Goal: Find specific page/section: Find specific page/section

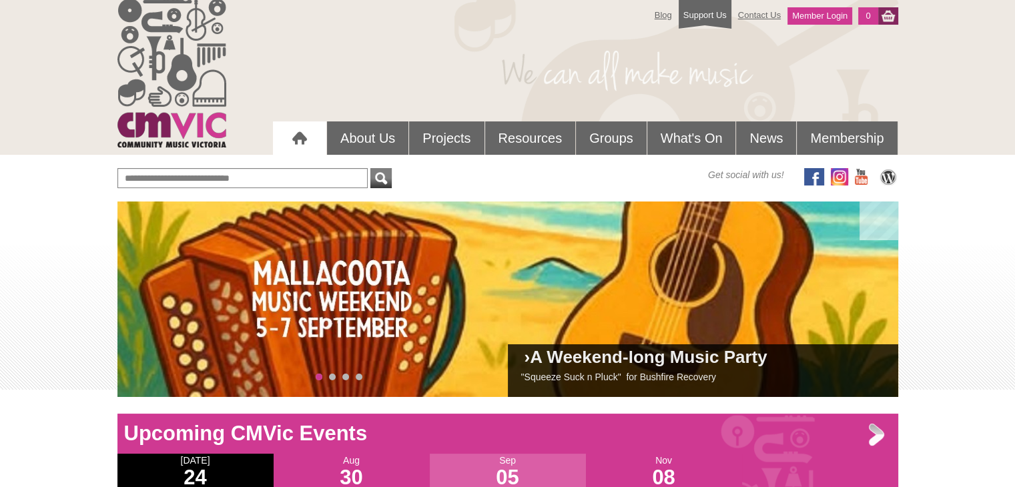
scroll to position [8, 0]
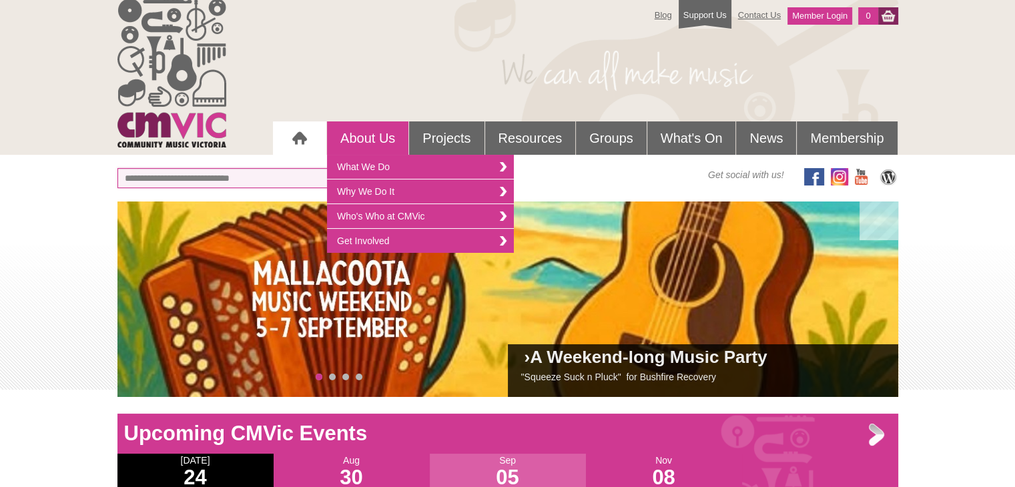
click at [299, 185] on input "text" at bounding box center [242, 178] width 250 height 20
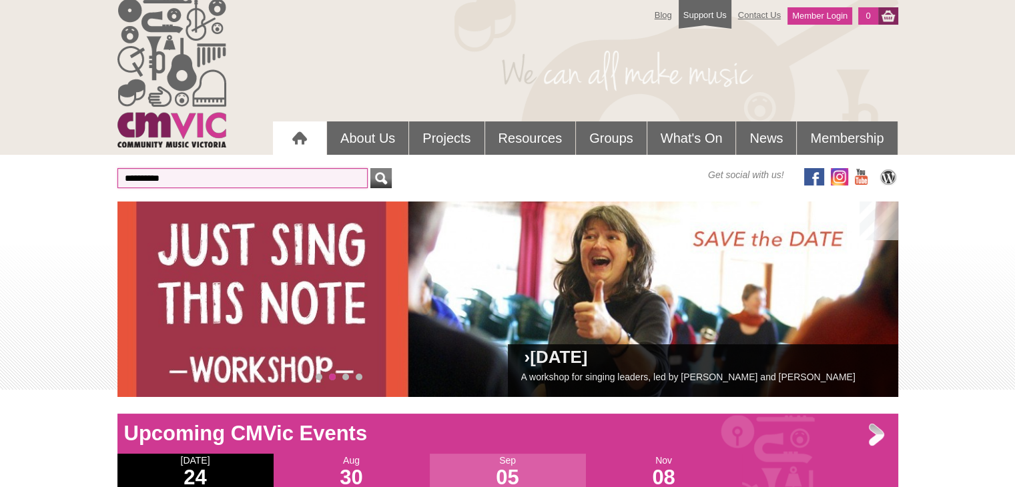
type input "**********"
click at [371, 168] on button "submit" at bounding box center [381, 178] width 21 height 20
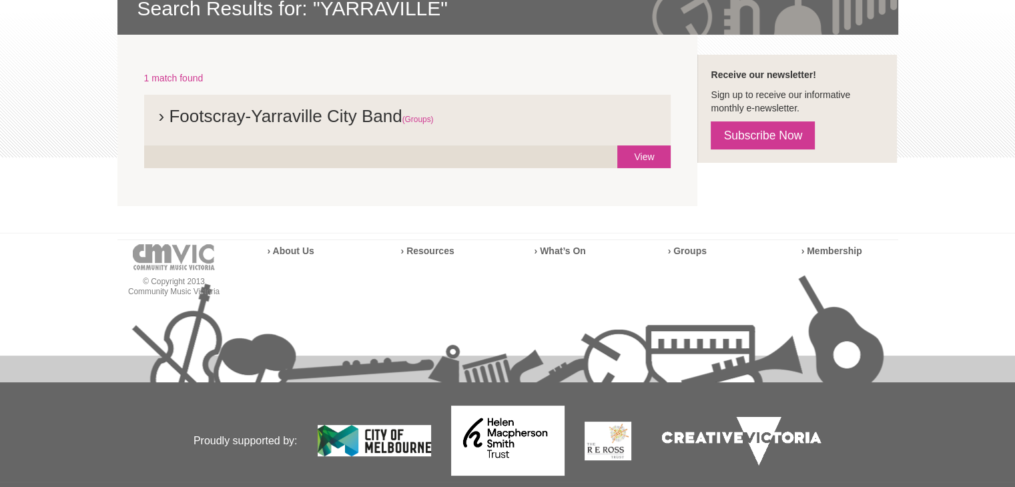
scroll to position [272, 0]
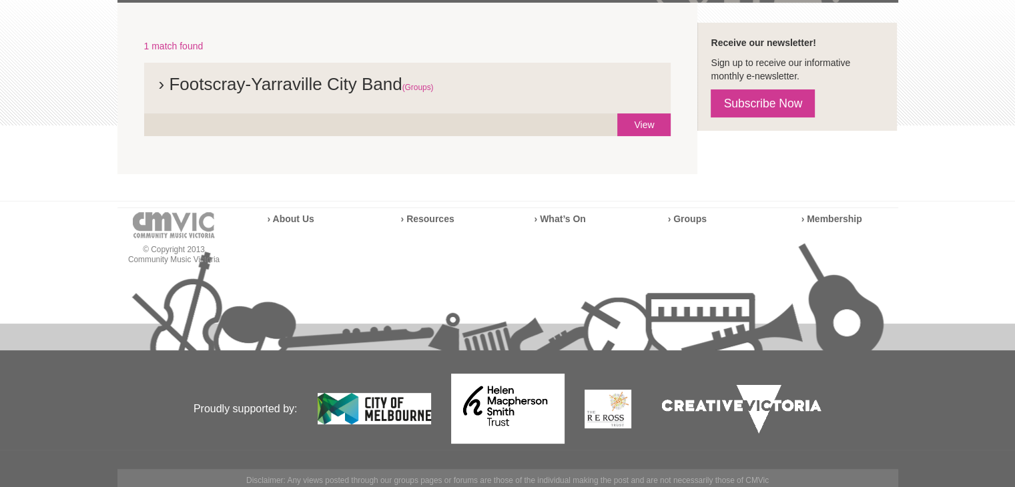
click at [683, 113] on section "1 match found › [GEOGRAPHIC_DATA]-[GEOGRAPHIC_DATA] Band (Groups) View" at bounding box center [407, 89] width 581 height 172
click at [658, 120] on link "View" at bounding box center [644, 124] width 53 height 23
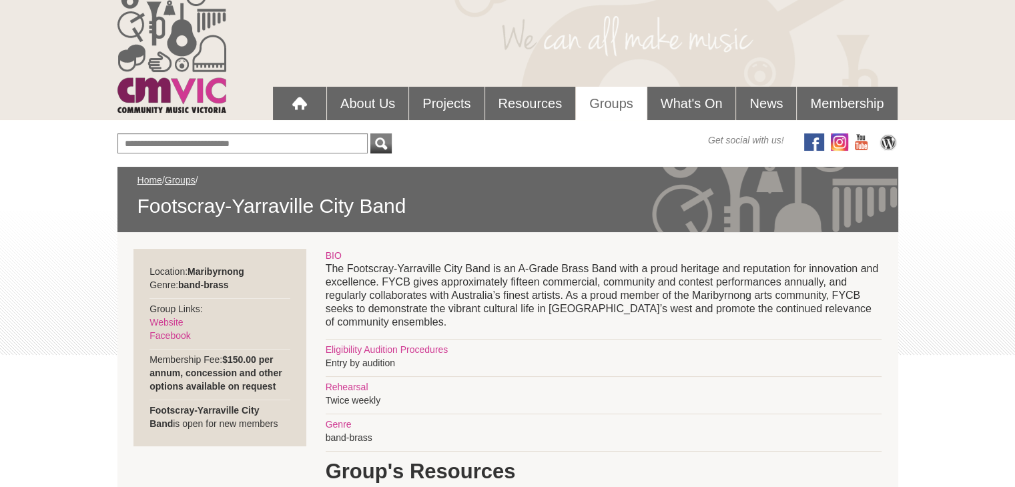
scroll to position [44, 0]
